Goal: Transaction & Acquisition: Purchase product/service

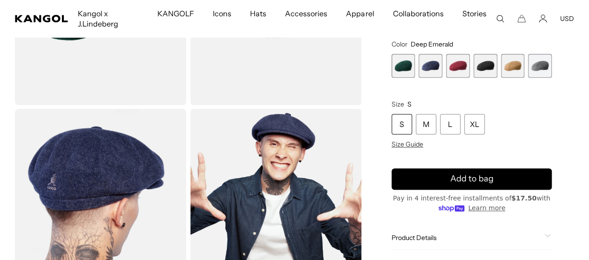
scroll to position [0, 192]
click at [460, 125] on div "L" at bounding box center [450, 124] width 20 height 20
click at [415, 67] on span "1 of 6" at bounding box center [403, 66] width 24 height 24
click at [415, 72] on span "1 of 6" at bounding box center [403, 66] width 24 height 24
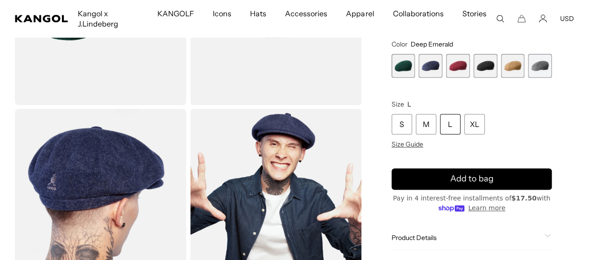
scroll to position [0, 0]
click at [442, 67] on span "2 of 6" at bounding box center [430, 66] width 24 height 24
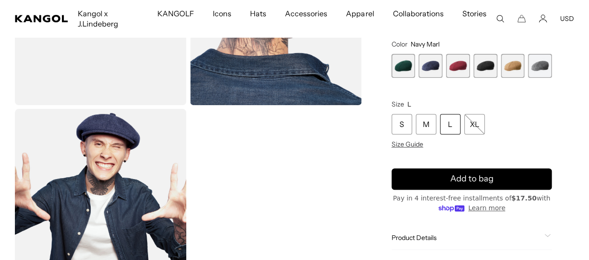
click at [415, 68] on span "1 of 6" at bounding box center [403, 66] width 24 height 24
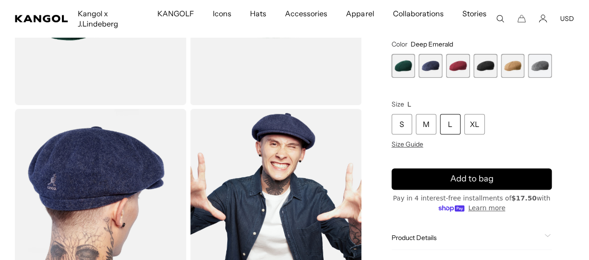
click at [485, 70] on span "4 of 6" at bounding box center [485, 66] width 24 height 24
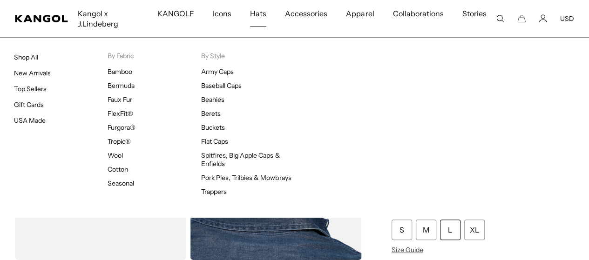
click at [263, 13] on span "Hats" at bounding box center [258, 13] width 16 height 27
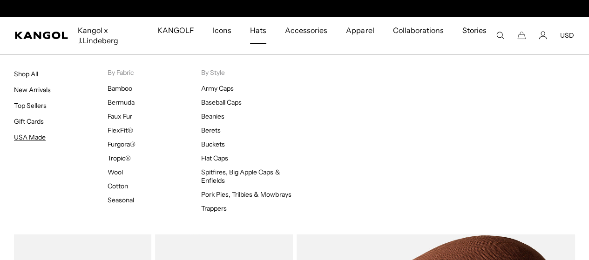
scroll to position [0, 192]
click at [27, 135] on link "USA Made" at bounding box center [30, 137] width 32 height 8
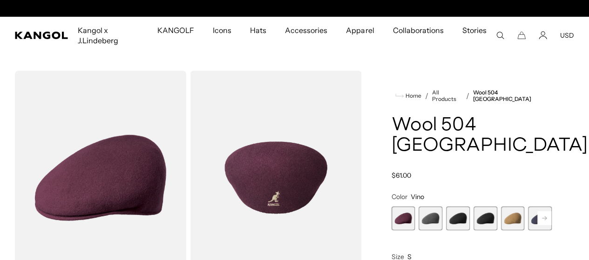
scroll to position [0, 192]
click at [442, 214] on span "2 of 12" at bounding box center [430, 219] width 24 height 24
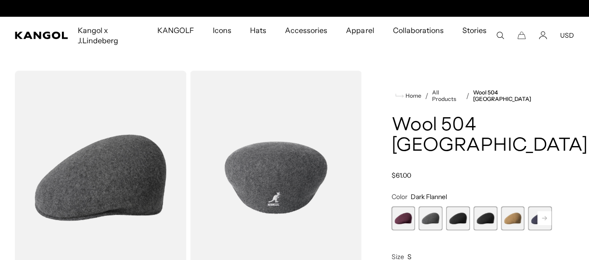
scroll to position [0, 192]
click at [464, 213] on span "3 of 12" at bounding box center [458, 219] width 24 height 24
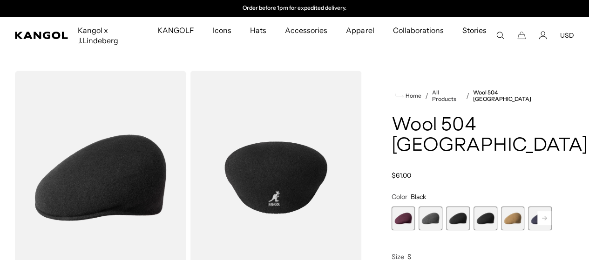
click at [481, 213] on span "4 of 12" at bounding box center [485, 219] width 24 height 24
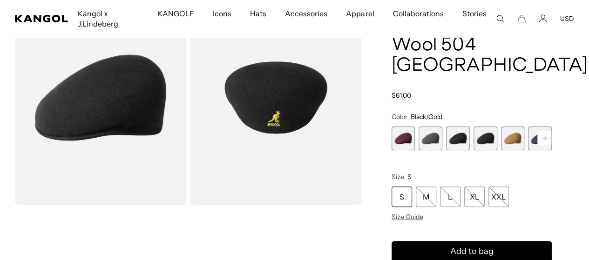
scroll to position [0, 192]
